Goal: Transaction & Acquisition: Purchase product/service

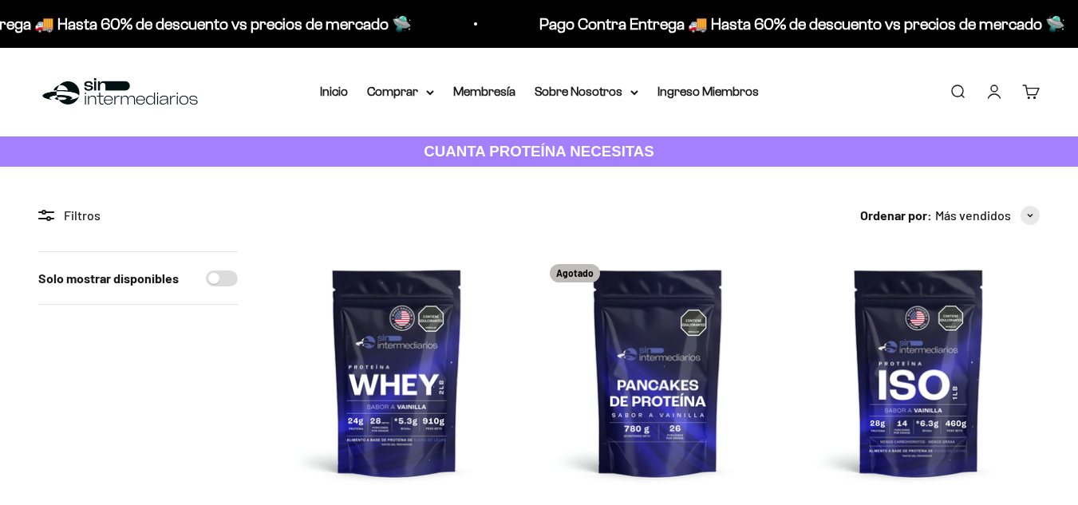
scroll to position [179, 0]
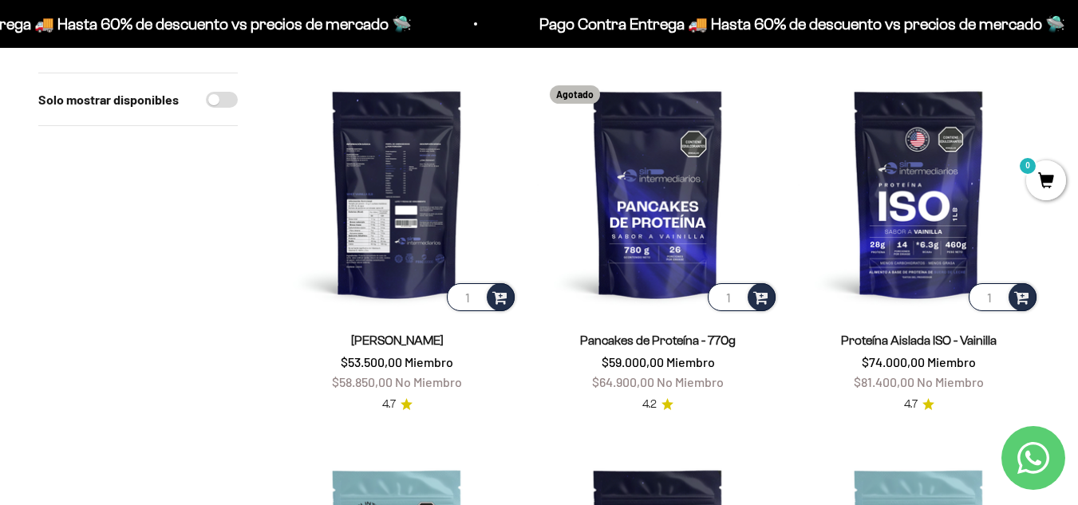
click at [399, 162] on img at bounding box center [397, 194] width 242 height 242
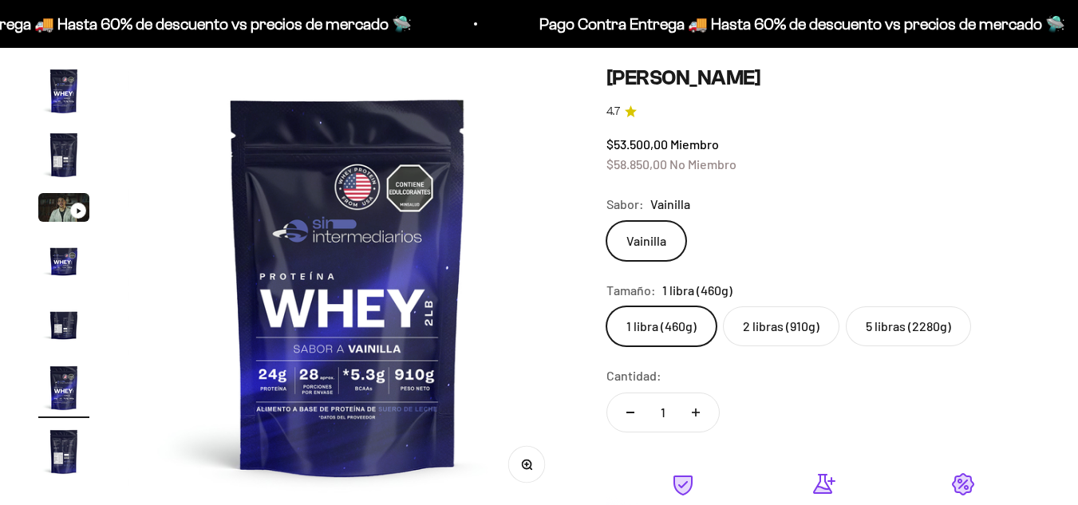
scroll to position [0, 2248]
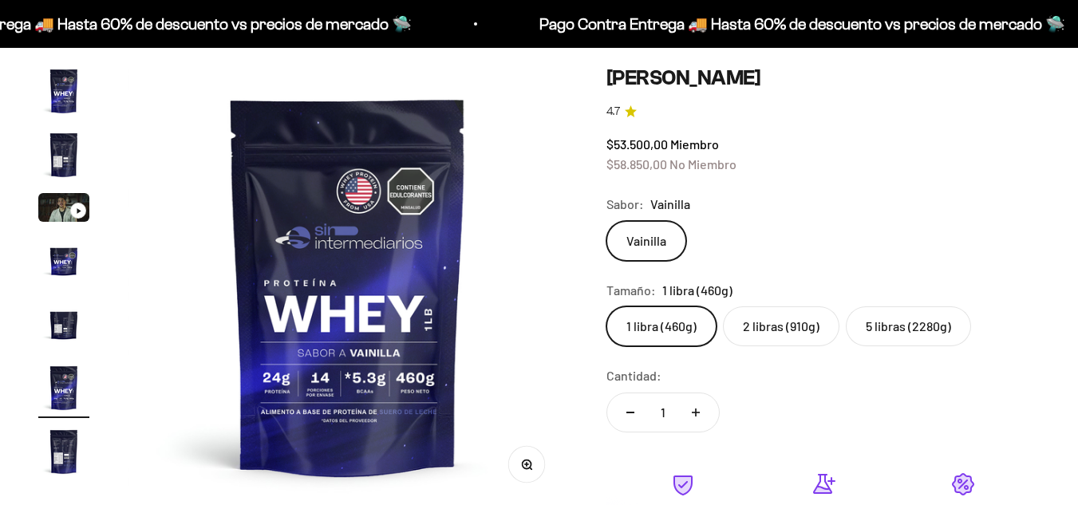
drag, startPoint x: 0, startPoint y: 0, endPoint x: 745, endPoint y: 304, distance: 804.5
click at [739, 298] on div "Tamaño: 1 libra (460g)" at bounding box center [822, 290] width 433 height 21
click at [769, 331] on label "2 libras (910g)" at bounding box center [781, 326] width 116 height 40
click at [606, 306] on input "2 libras (910g)" at bounding box center [605, 305] width 1 height 1
